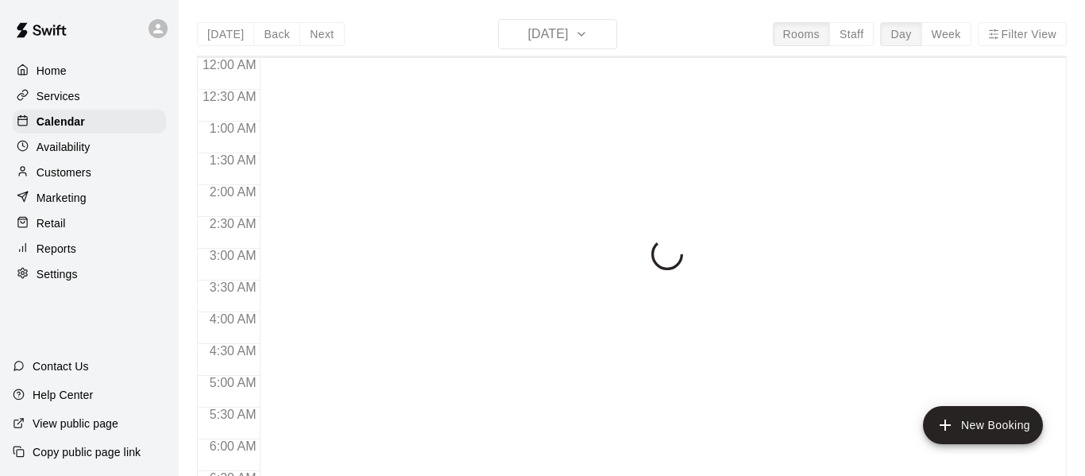
scroll to position [1089, 0]
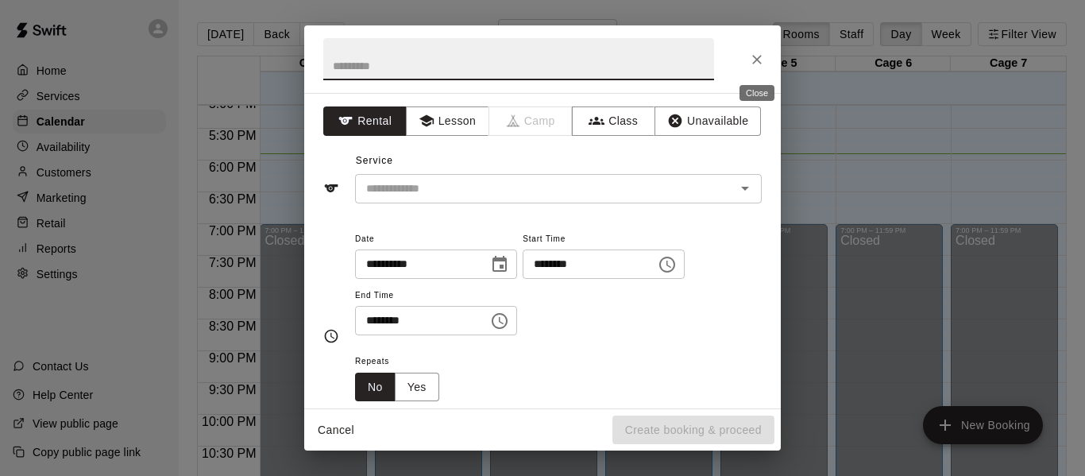
click at [751, 62] on icon "Close" at bounding box center [757, 60] width 16 height 16
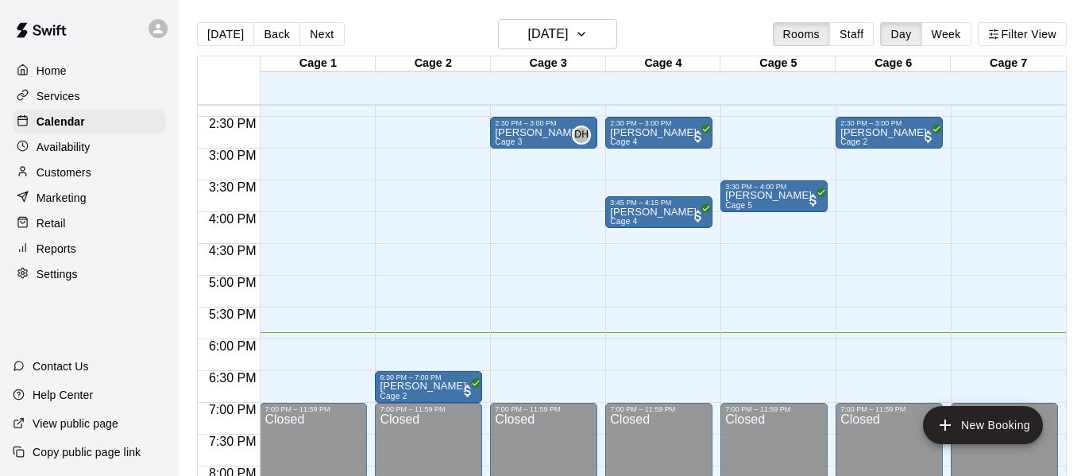
scroll to position [912, 0]
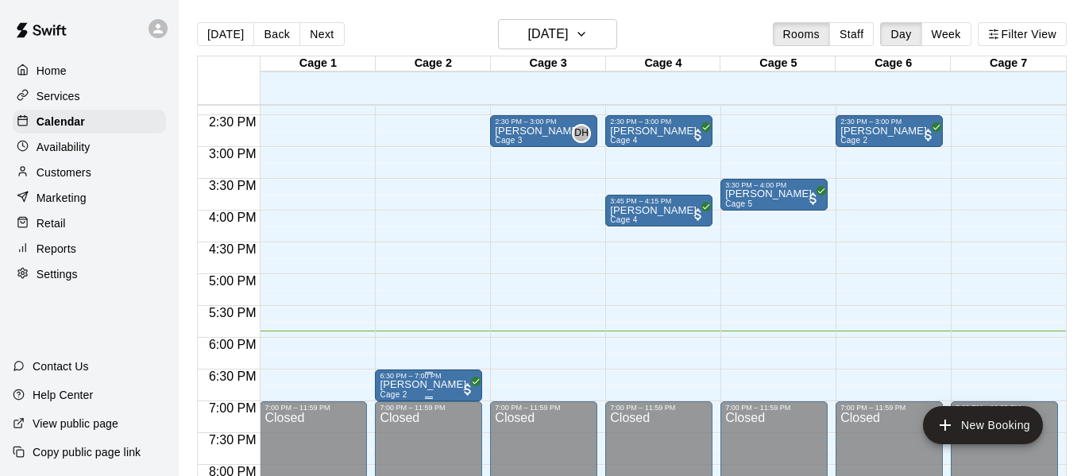
click at [440, 384] on p "[PERSON_NAME]" at bounding box center [423, 384] width 87 height 0
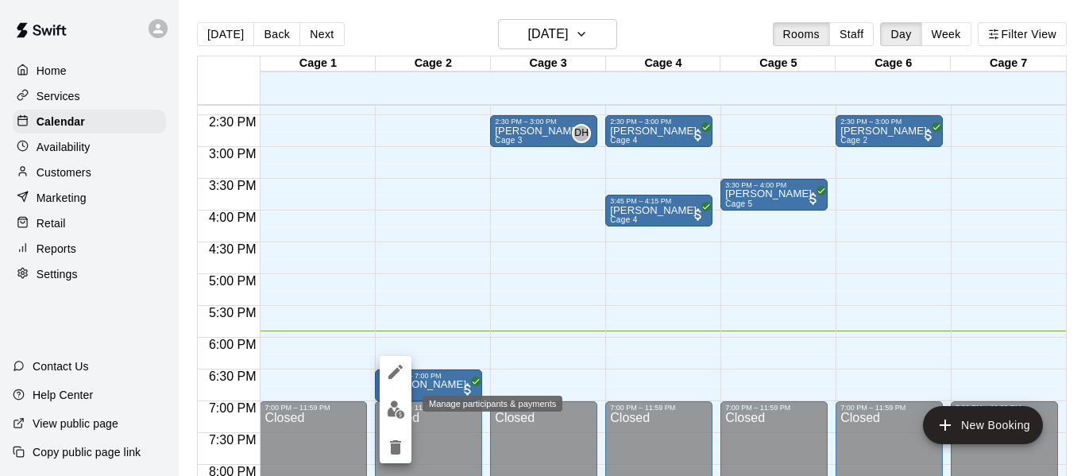
click at [388, 412] on img "edit" at bounding box center [396, 409] width 18 height 18
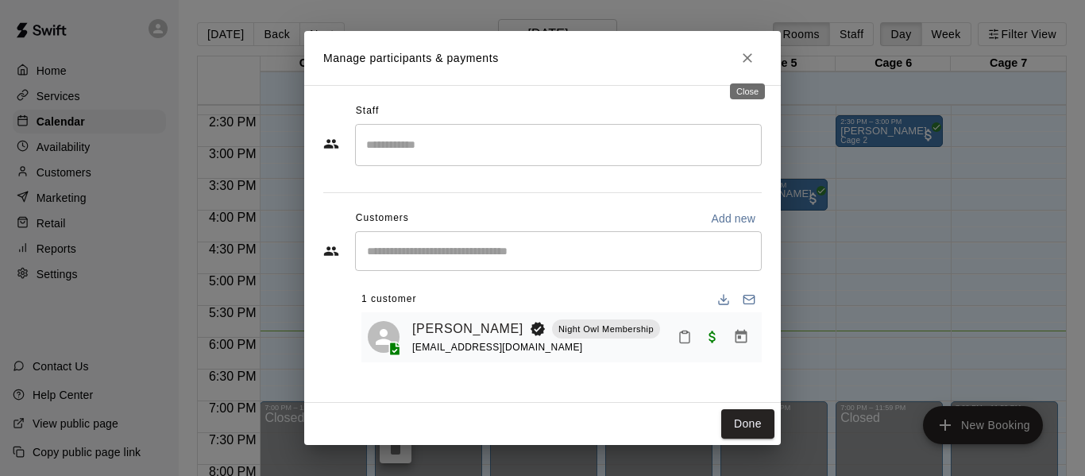
click at [749, 50] on icon "Close" at bounding box center [747, 58] width 16 height 16
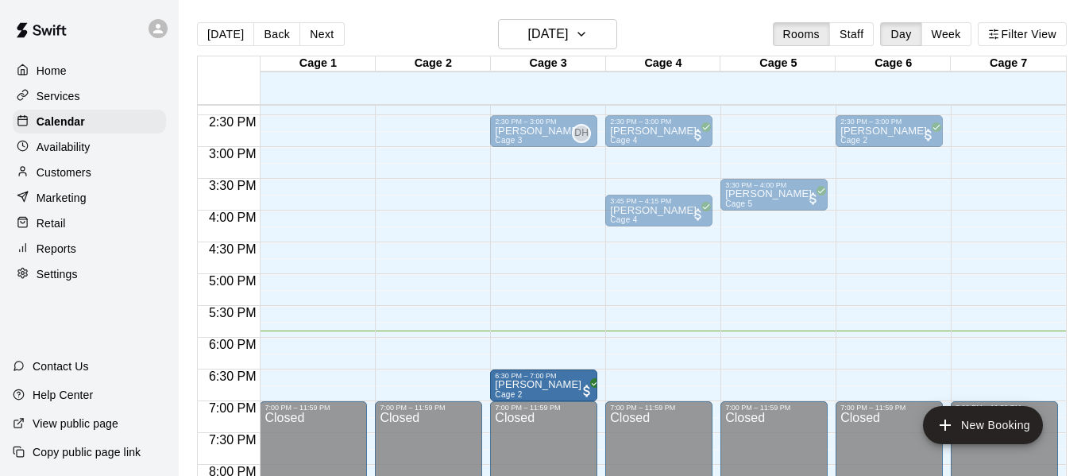
drag, startPoint x: 438, startPoint y: 381, endPoint x: 539, endPoint y: 386, distance: 101.0
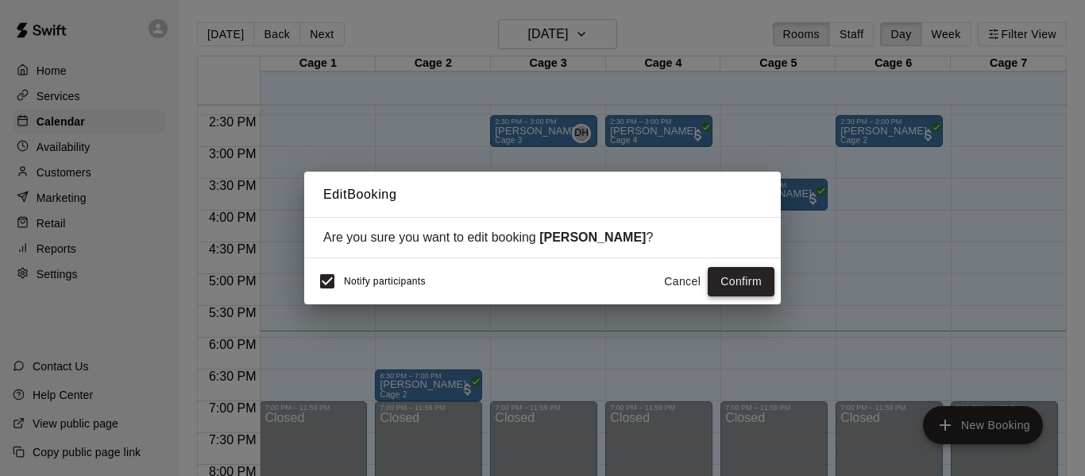
click at [766, 280] on button "Confirm" at bounding box center [741, 281] width 67 height 29
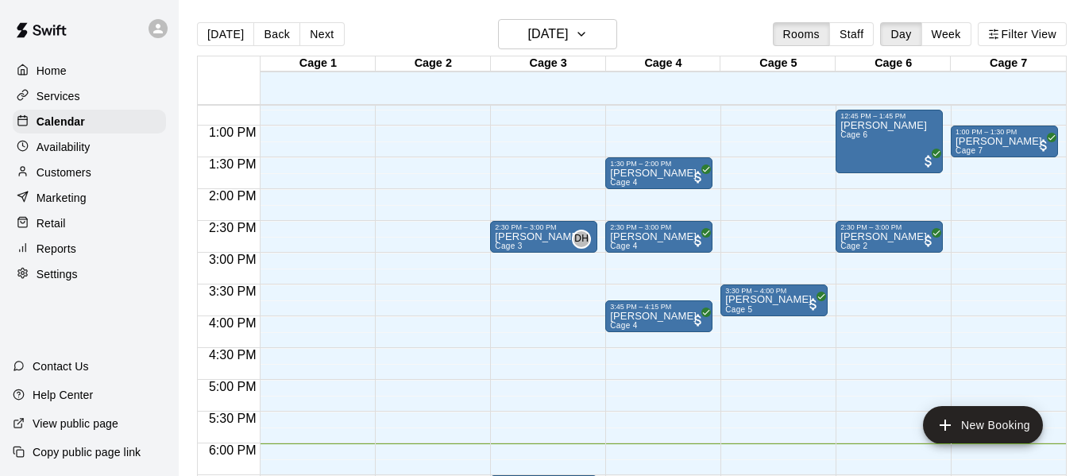
scroll to position [803, 0]
